Goal: Task Accomplishment & Management: Complete application form

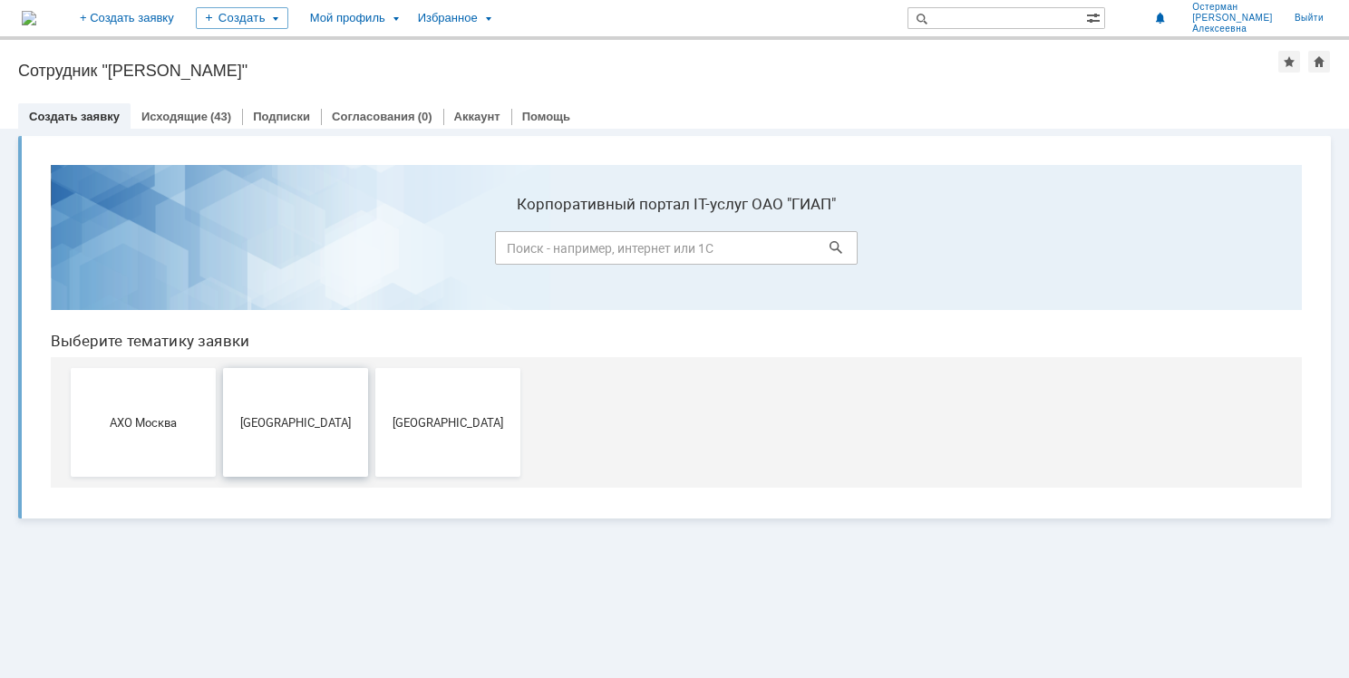
click at [305, 436] on button "Дзержинск" at bounding box center [295, 422] width 145 height 109
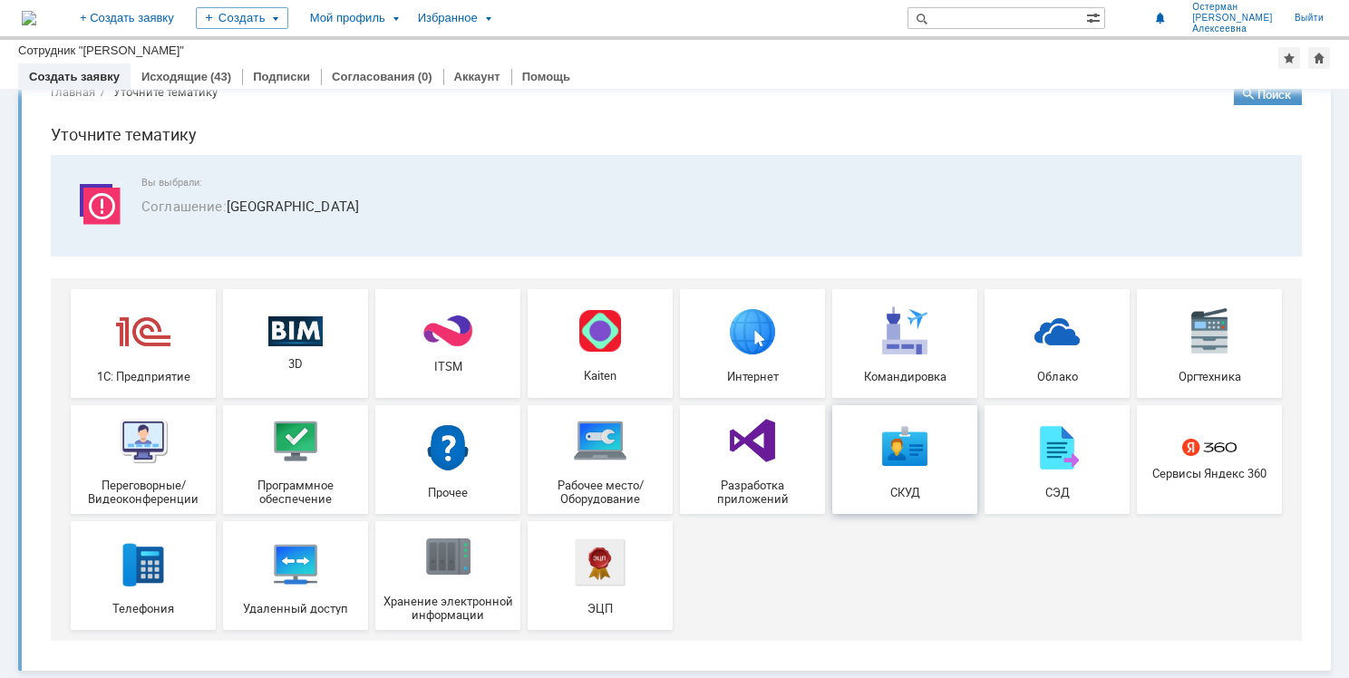
scroll to position [41, 0]
click at [1049, 452] on img at bounding box center [1057, 448] width 54 height 54
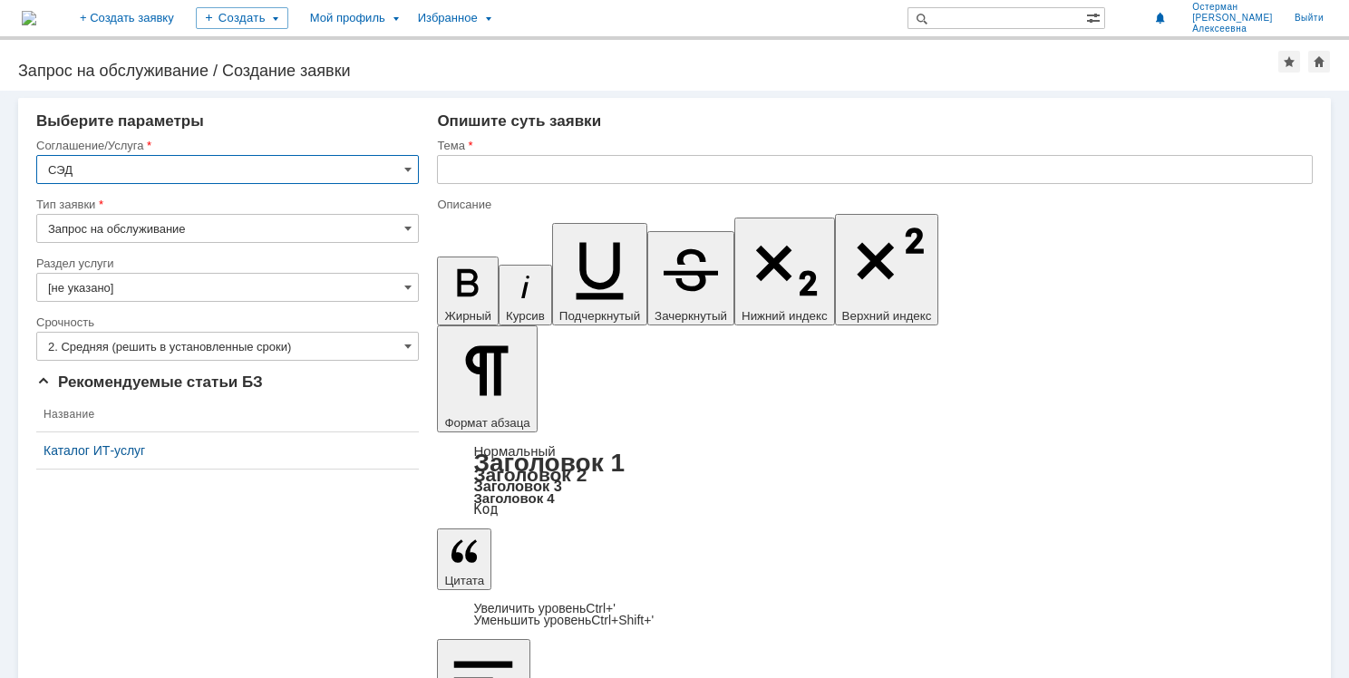
click at [403, 232] on input "Запрос на обслуживание" at bounding box center [227, 228] width 382 height 29
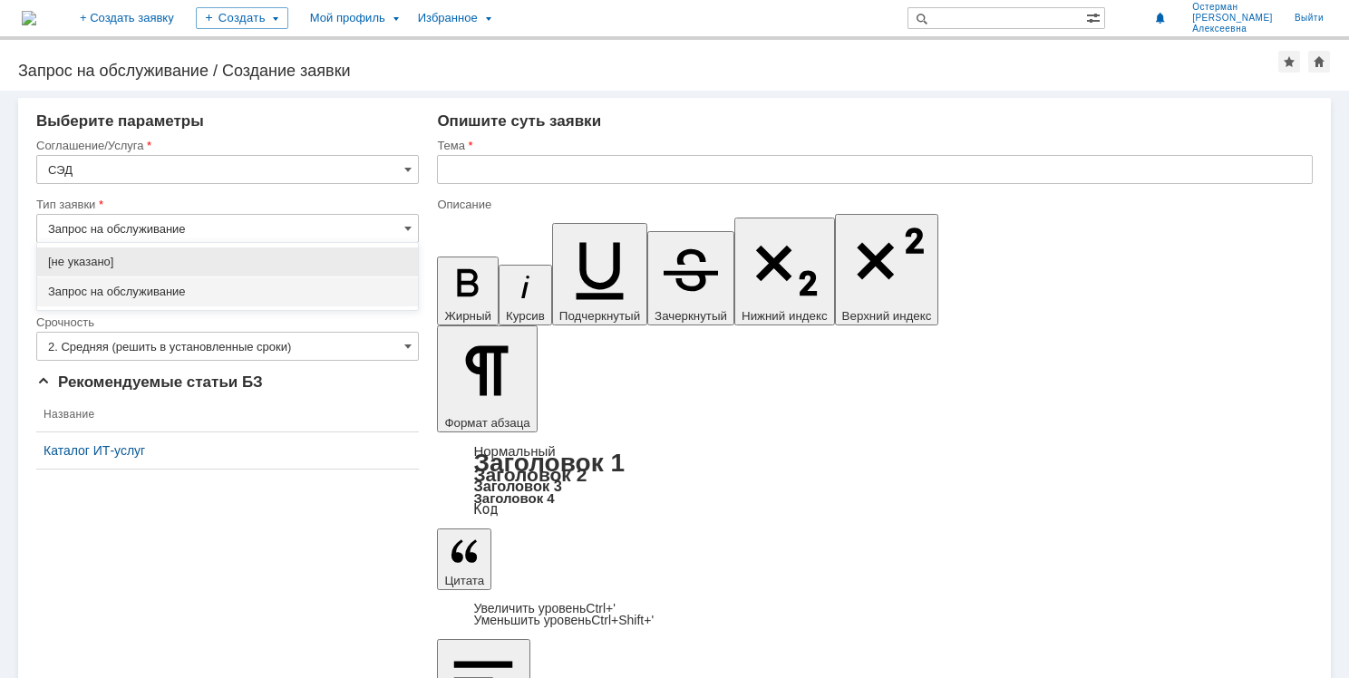
click at [403, 232] on input "Запрос на обслуживание" at bounding box center [227, 228] width 382 height 29
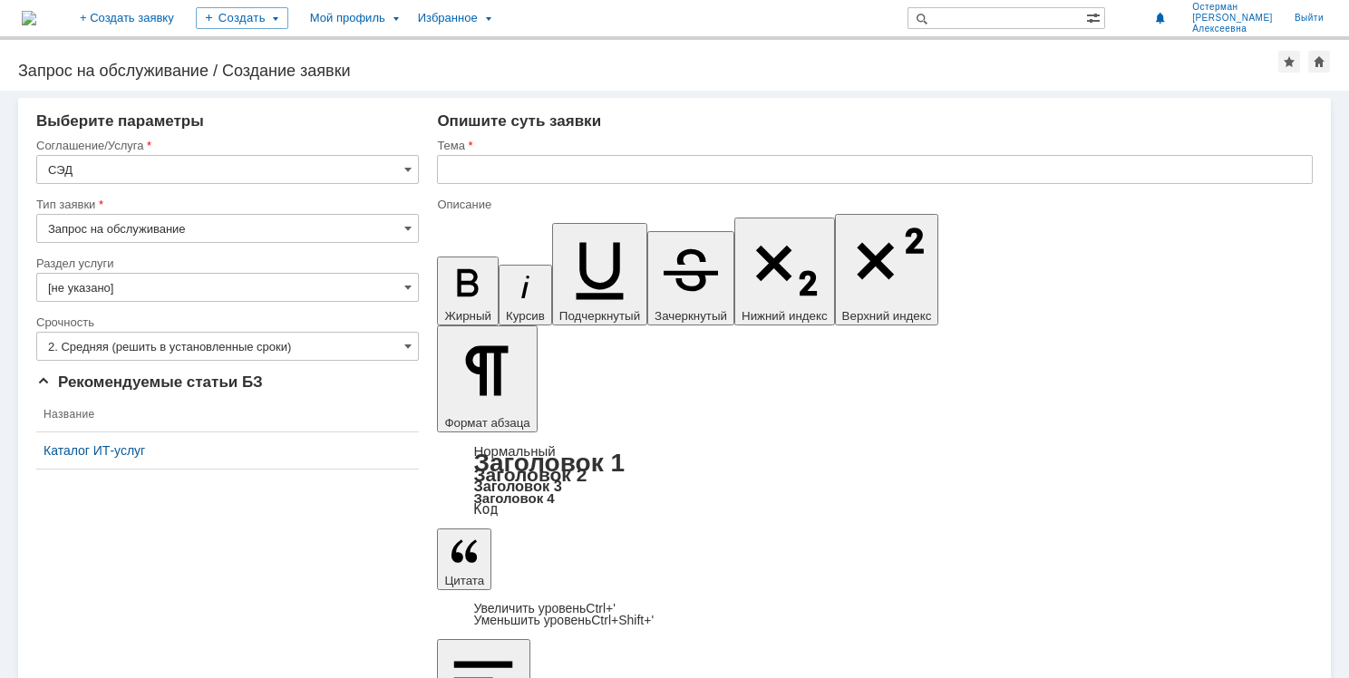
drag, startPoint x: 344, startPoint y: 402, endPoint x: 345, endPoint y: 370, distance: 32.6
click at [347, 402] on th "Название" at bounding box center [227, 414] width 382 height 35
type input "Запрос на обслуживание"
click at [387, 286] on input "[не указано]" at bounding box center [227, 287] width 382 height 29
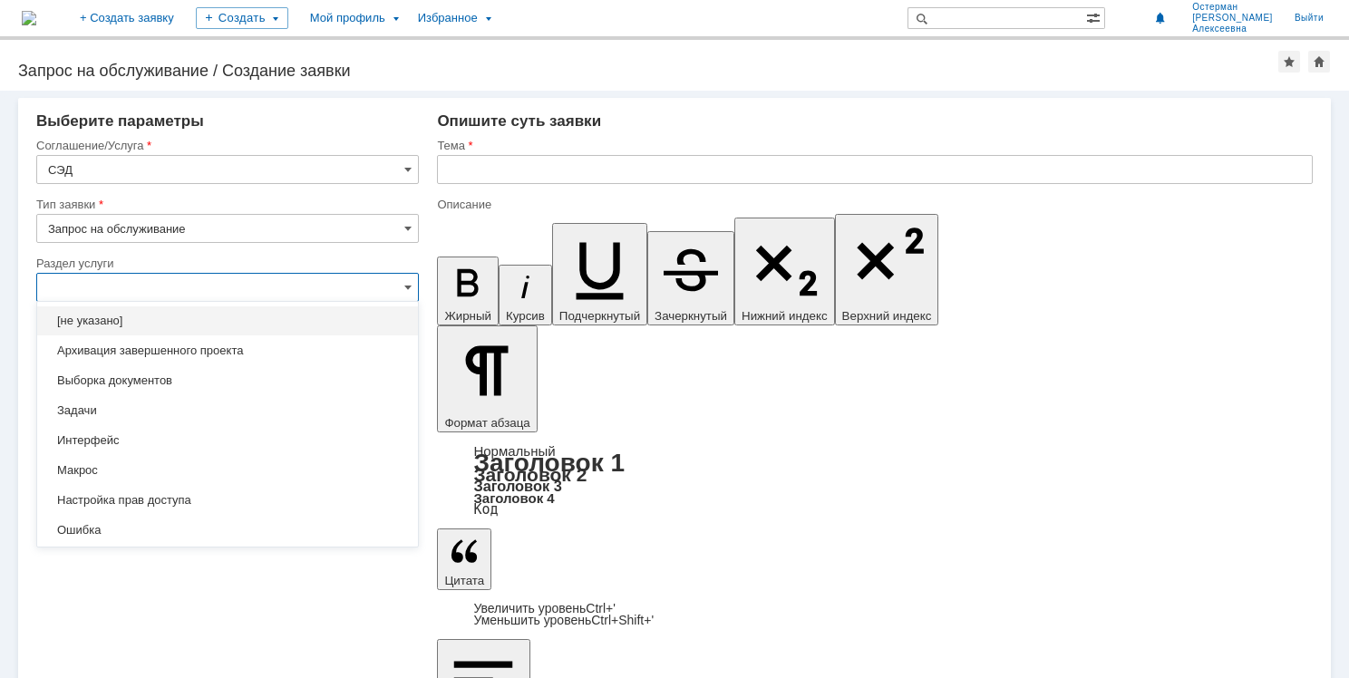
click at [101, 282] on input "text" at bounding box center [227, 287] width 382 height 29
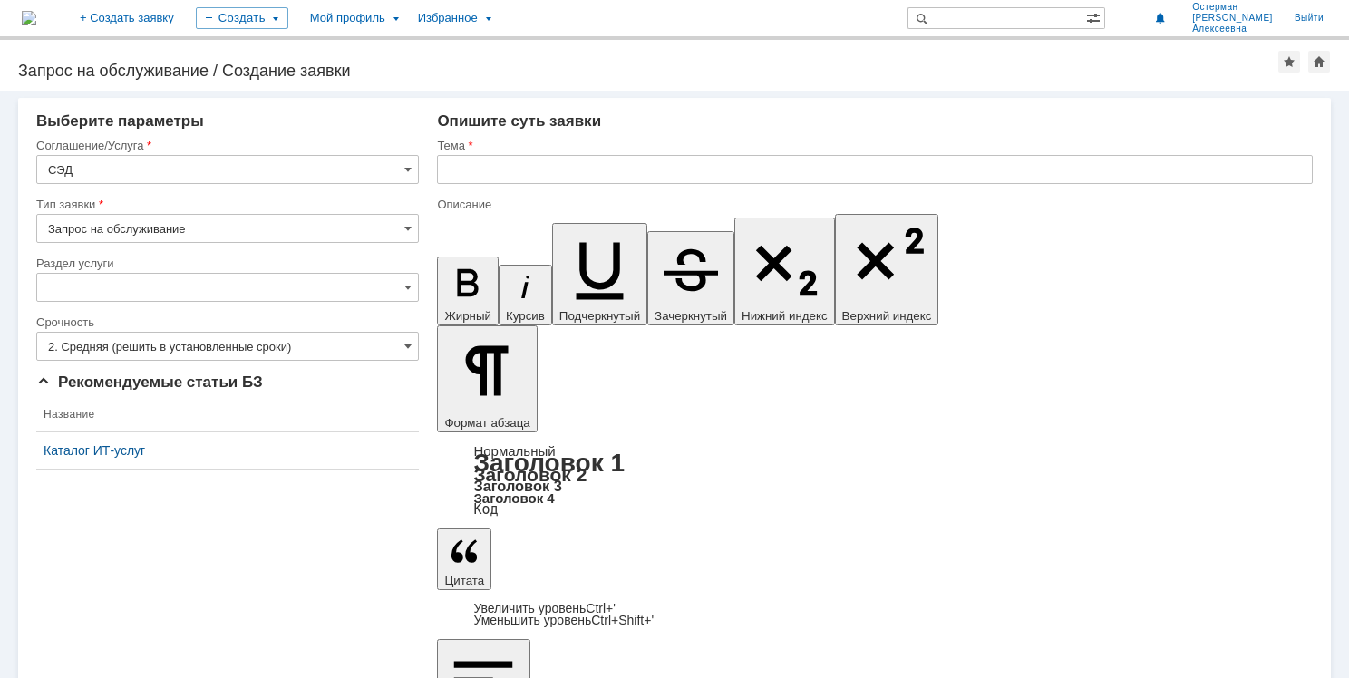
type input "[не указано]"
click at [396, 340] on input "2. Средняя (решить в установленные сроки)" at bounding box center [227, 346] width 382 height 29
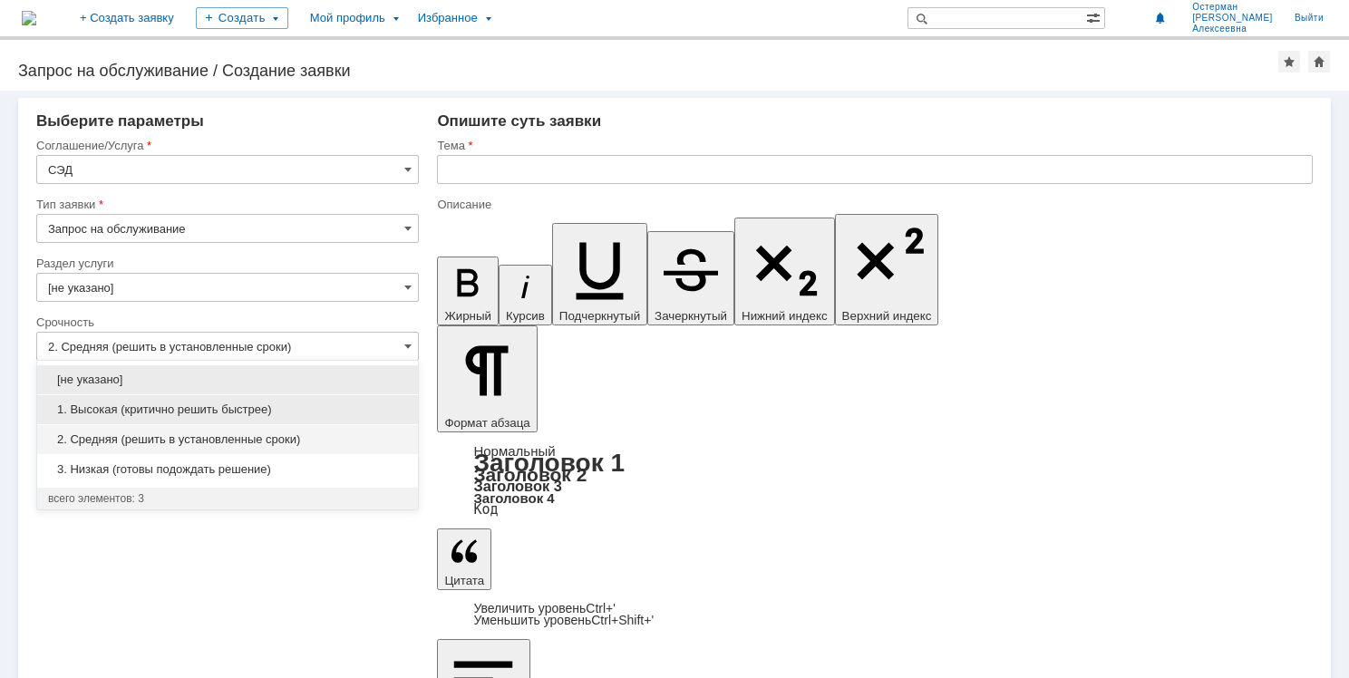
click at [331, 418] on div "1. Высокая (критично решить быстрее)" at bounding box center [227, 409] width 381 height 29
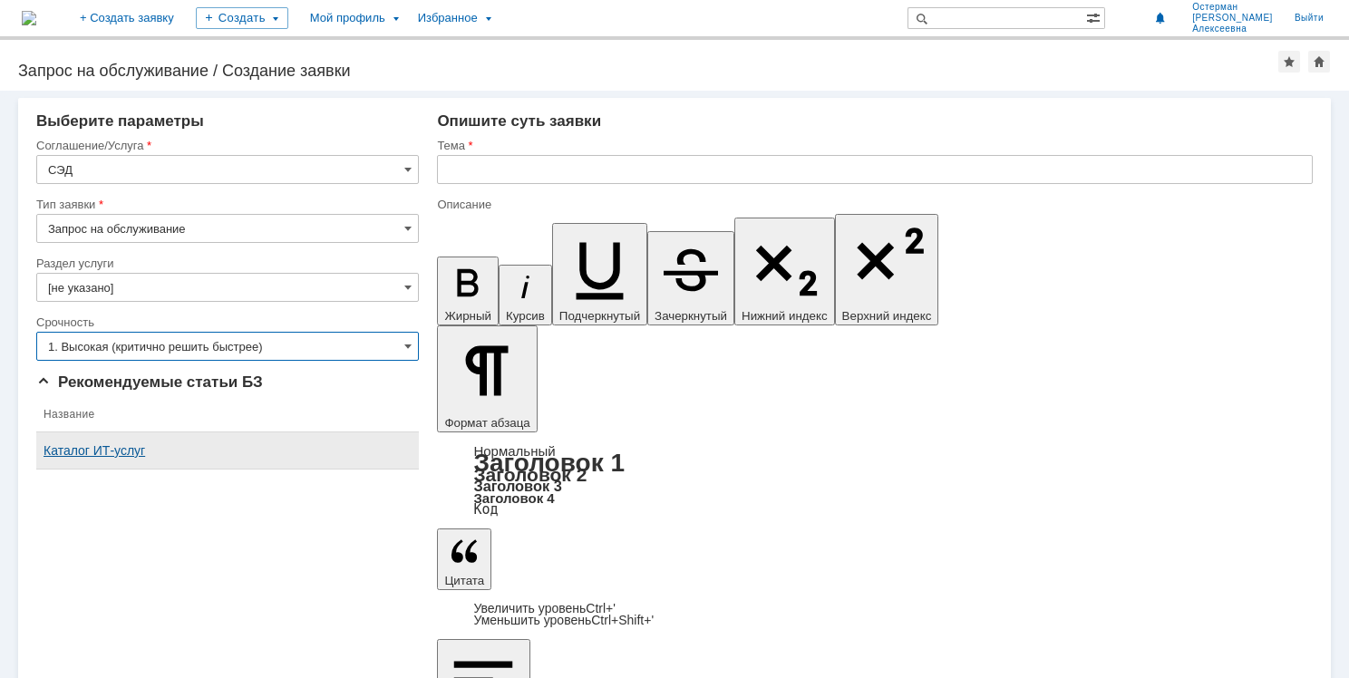
type input "1. Высокая (критично решить быстрее)"
click at [495, 171] on input "text" at bounding box center [875, 169] width 876 height 29
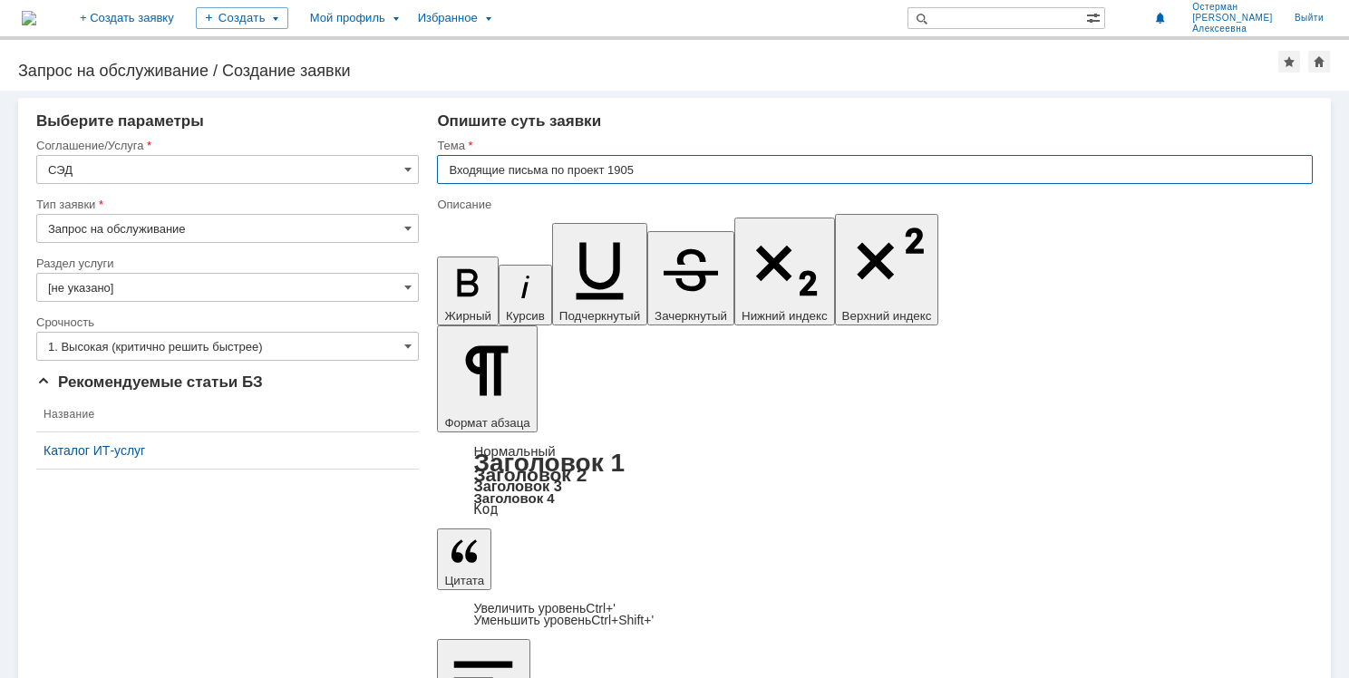
type input "Входящие письма по проект 1905"
click at [454, 170] on input "Входящие письма по проект 1905" at bounding box center [875, 169] width 876 height 29
click at [557, 173] on input "Загрузка входящие письма по проект 1905" at bounding box center [875, 169] width 876 height 29
drag, startPoint x: 577, startPoint y: 165, endPoint x: 598, endPoint y: 170, distance: 21.5
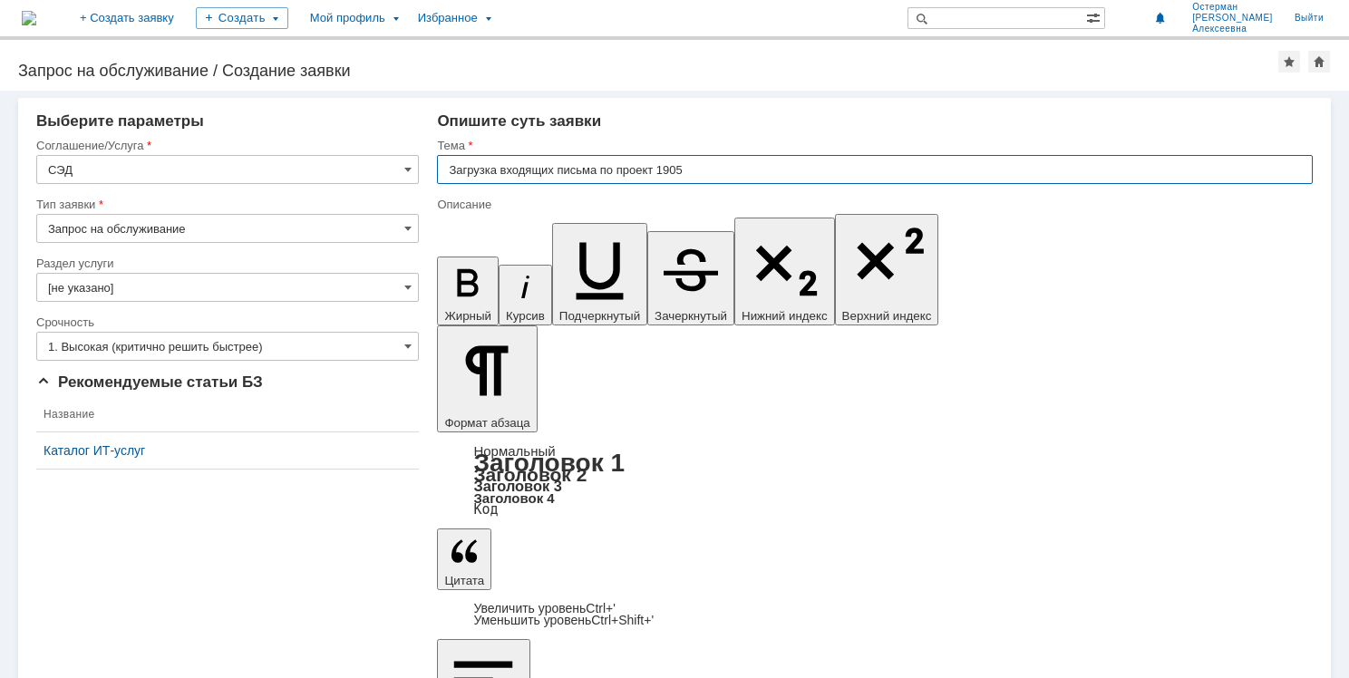
click at [598, 170] on input "Загрузка входящих письма по проект 1905" at bounding box center [875, 169] width 876 height 29
type input "Загрузка входящих писем по проект 1905"
